Goal: Navigation & Orientation: Find specific page/section

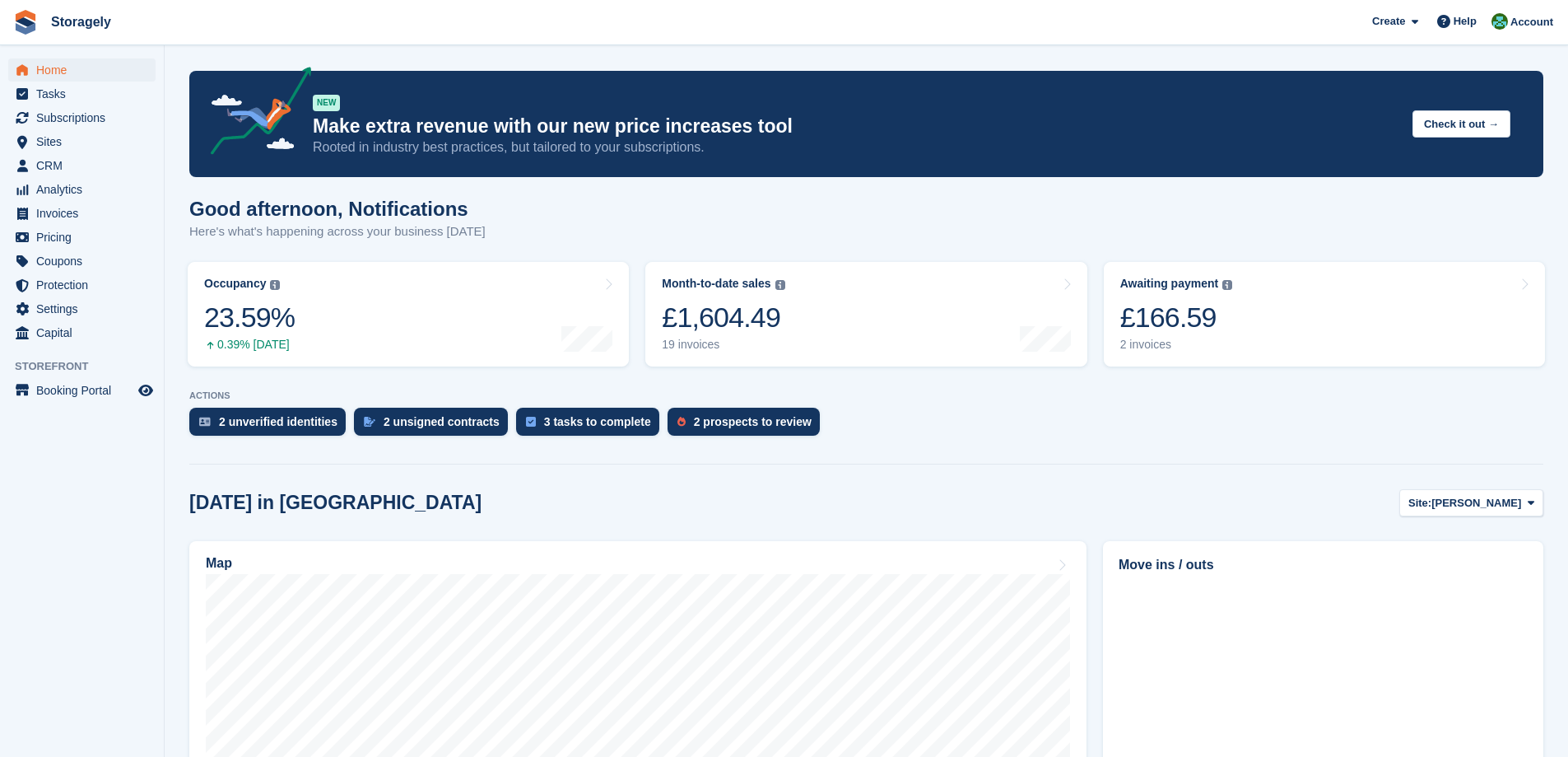
scroll to position [609, 0]
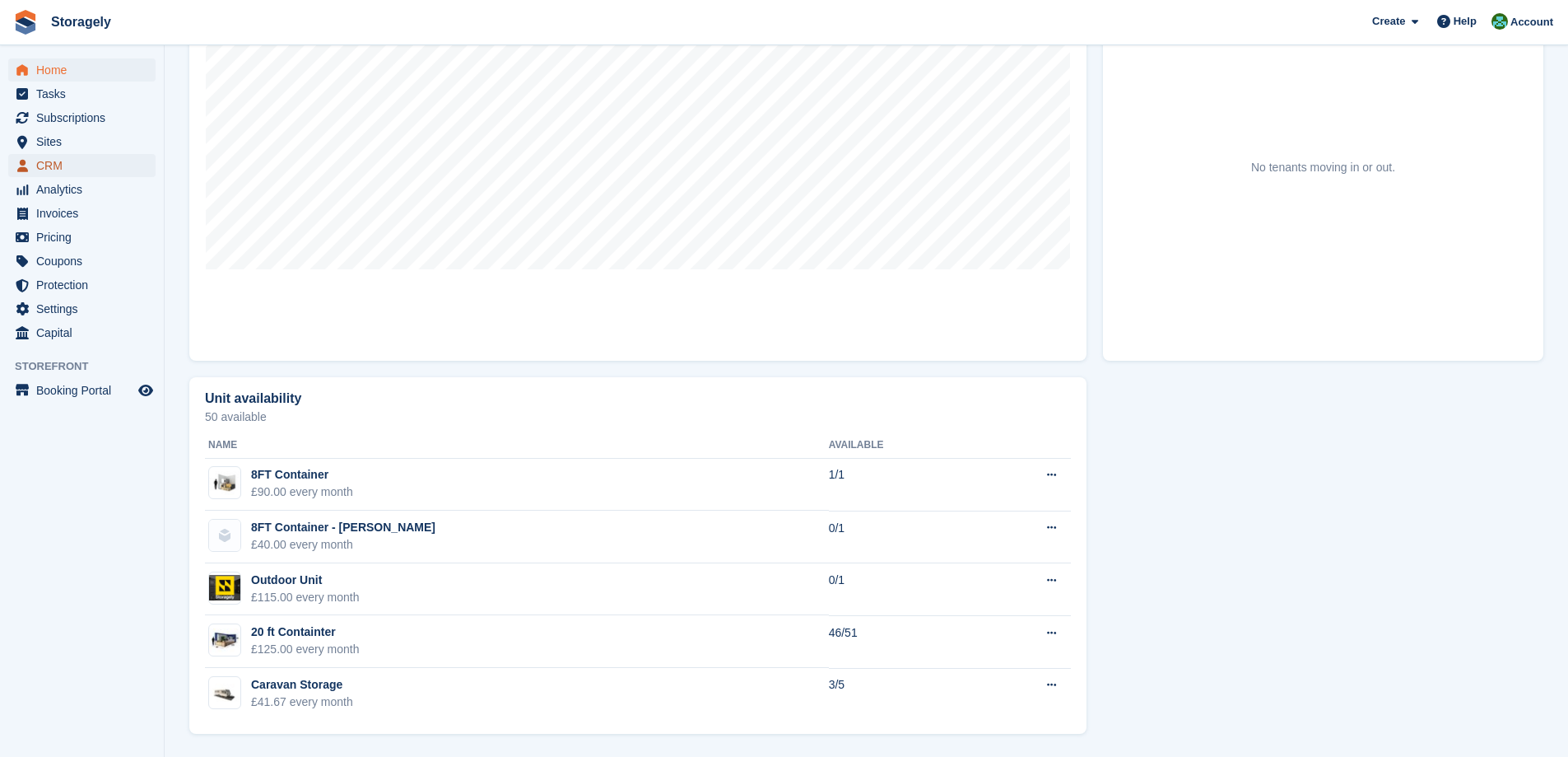
click at [63, 160] on span "CRM" at bounding box center [85, 166] width 98 height 23
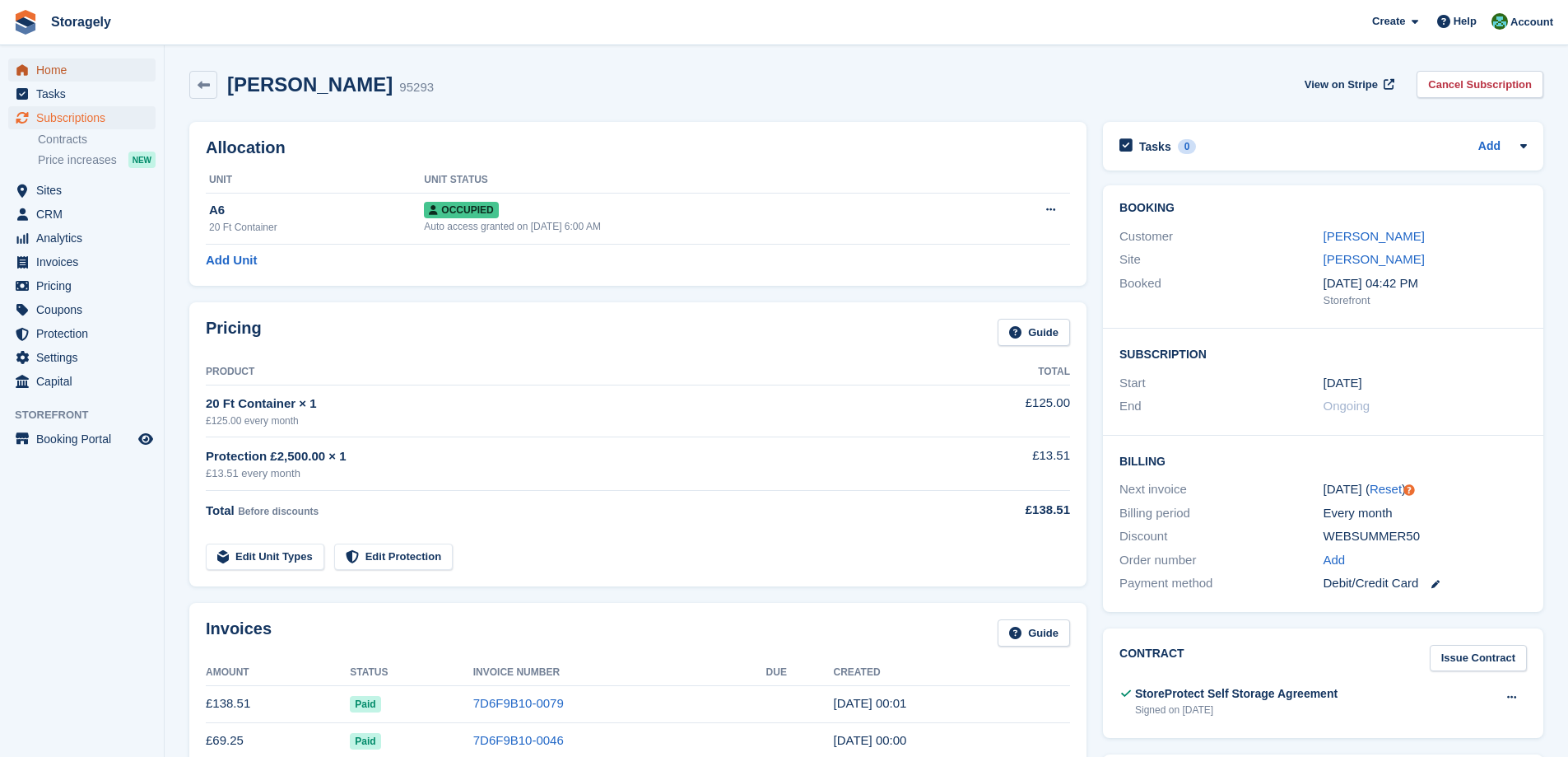
click at [50, 69] on span "Home" at bounding box center [85, 70] width 98 height 23
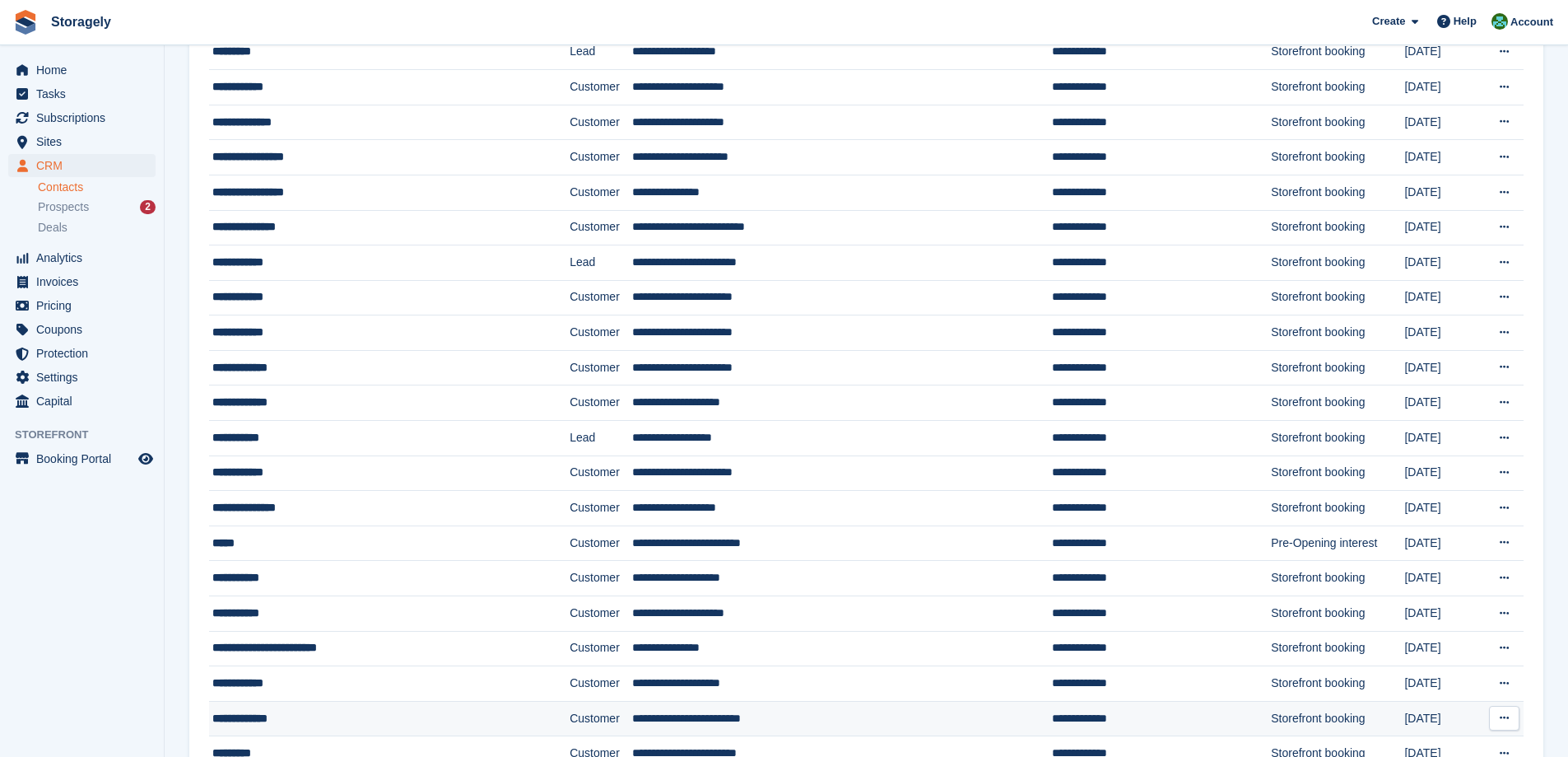
scroll to position [626, 0]
